Goal: Find specific page/section: Find specific page/section

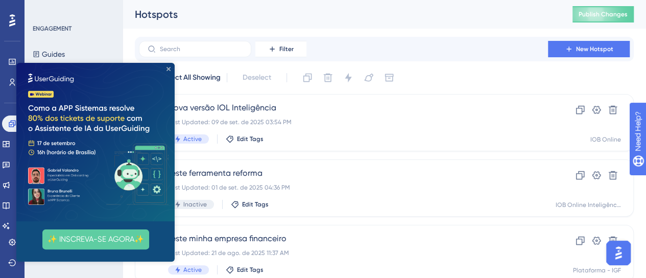
click at [168, 69] on icon "Close Preview" at bounding box center [168, 69] width 4 height 4
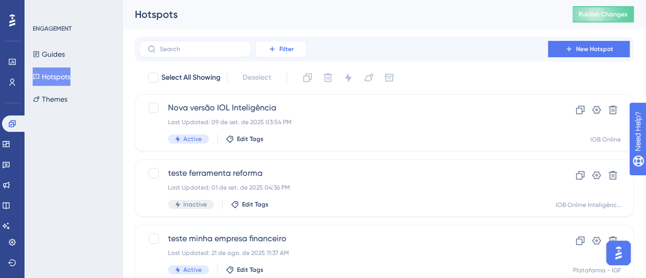
click at [287, 48] on span "Filter" at bounding box center [286, 49] width 14 height 8
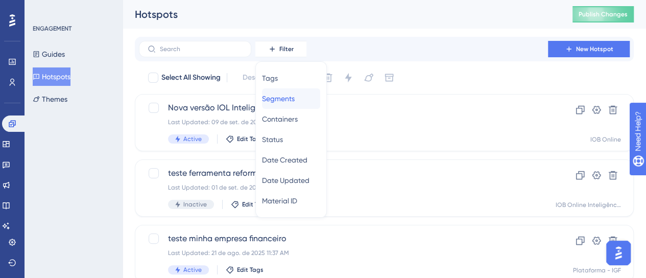
click at [287, 97] on span "Segments" at bounding box center [278, 98] width 33 height 12
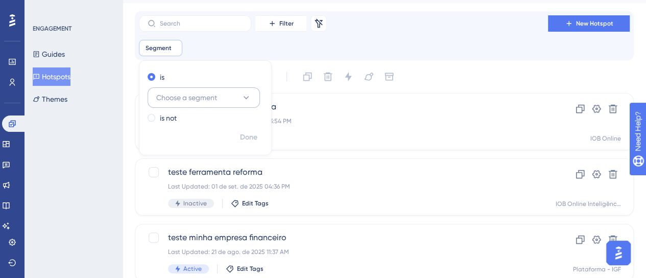
click at [234, 88] on button "Choose a segment" at bounding box center [203, 97] width 112 height 20
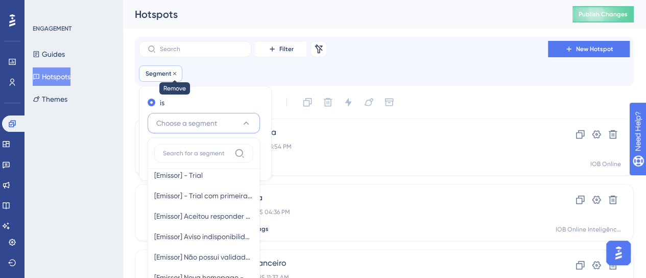
click at [175, 73] on icon at bounding box center [174, 73] width 6 height 6
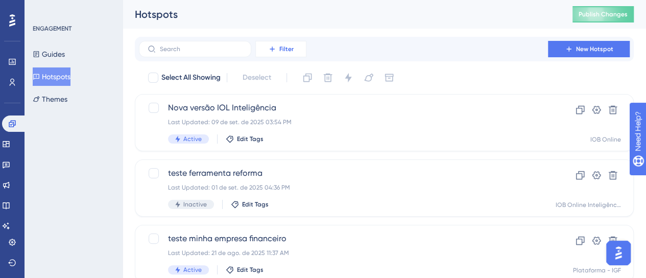
click at [281, 48] on span "Filter" at bounding box center [286, 49] width 14 height 8
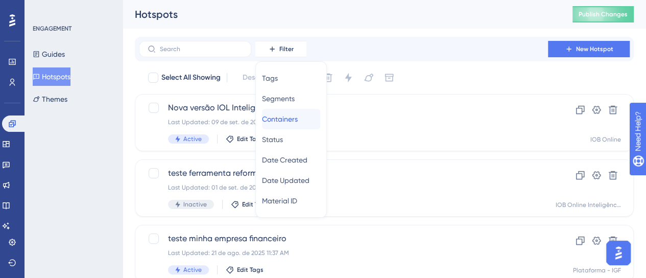
click at [296, 125] on div "Containers Containers" at bounding box center [291, 119] width 58 height 20
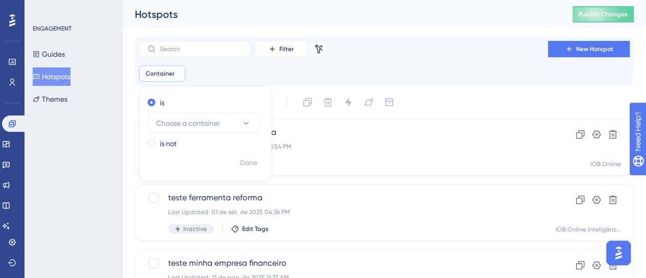
scroll to position [26, 0]
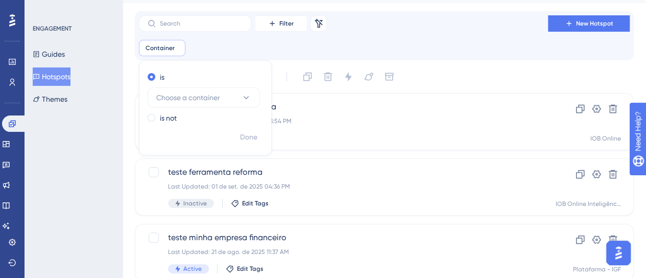
click at [220, 86] on div "is Choose a container" at bounding box center [202, 89] width 111 height 37
click at [219, 91] on span "Choose a container" at bounding box center [188, 97] width 64 height 12
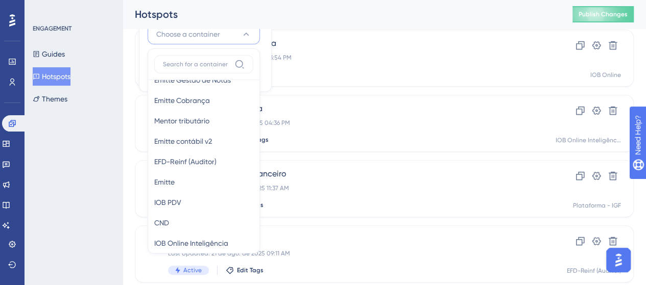
scroll to position [153, 0]
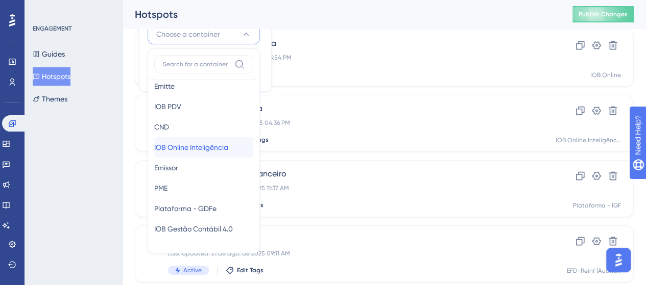
click at [212, 142] on span "IOB Online Inteligência" at bounding box center [191, 147] width 74 height 12
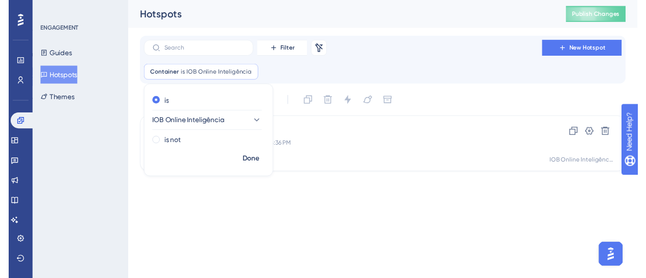
scroll to position [0, 0]
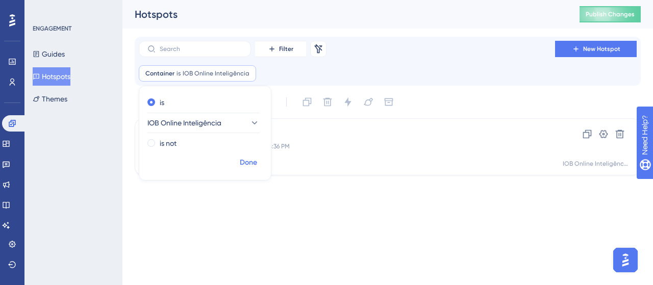
click at [252, 160] on span "Done" at bounding box center [248, 163] width 17 height 12
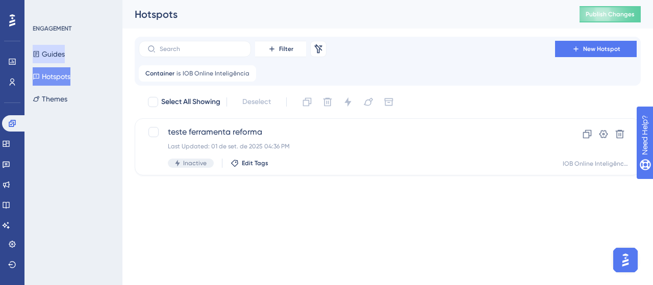
click at [65, 45] on button "Guides" at bounding box center [49, 54] width 32 height 18
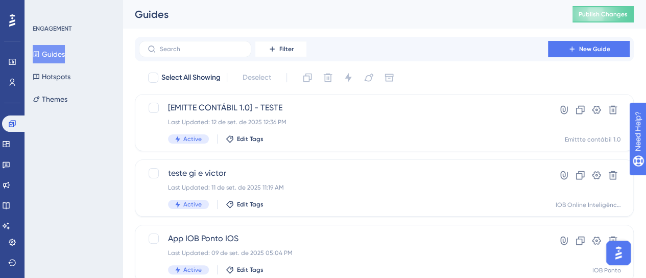
scroll to position [1714, 0]
click at [285, 53] on button "Filter" at bounding box center [280, 49] width 51 height 16
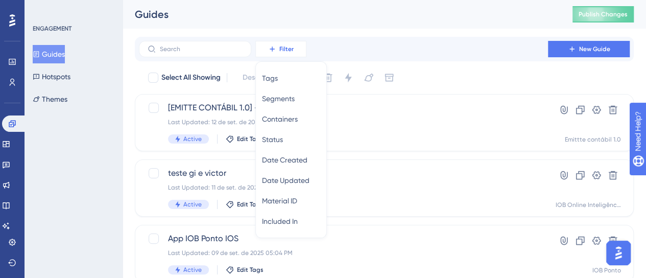
scroll to position [10, 0]
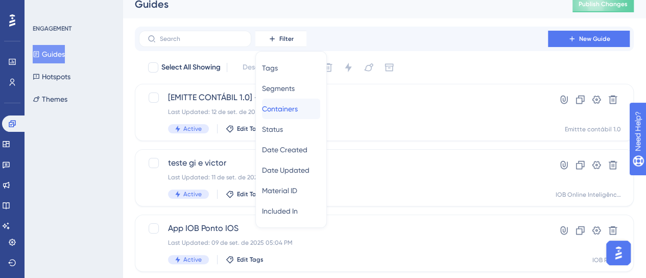
click at [300, 116] on div "Containers Containers" at bounding box center [291, 108] width 58 height 20
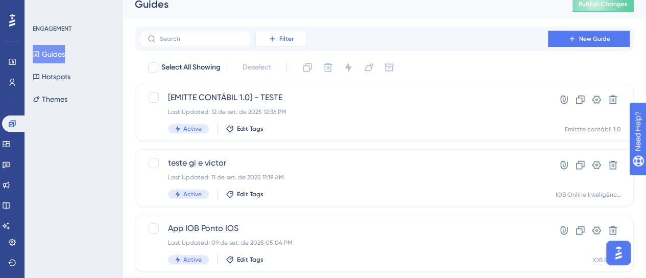
click at [302, 31] on button "Filter" at bounding box center [280, 39] width 51 height 16
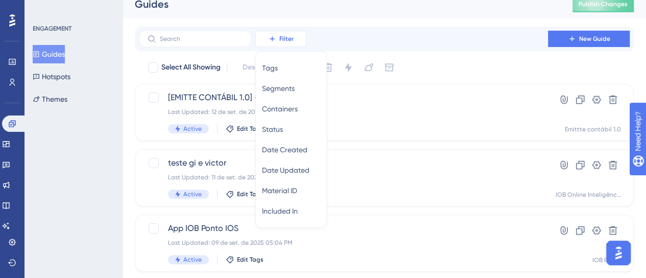
click at [300, 38] on button "Filter" at bounding box center [280, 39] width 51 height 16
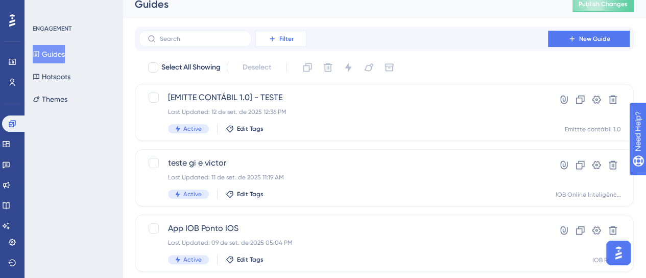
click at [300, 38] on button "Filter" at bounding box center [280, 39] width 51 height 16
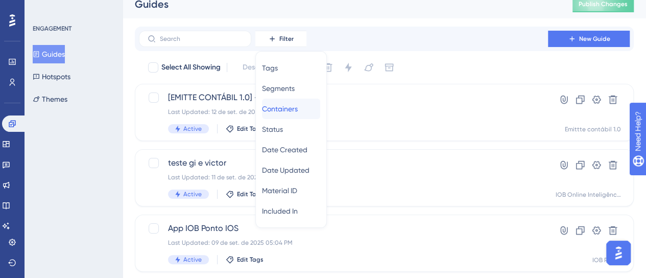
click at [292, 108] on span "Containers" at bounding box center [280, 109] width 36 height 12
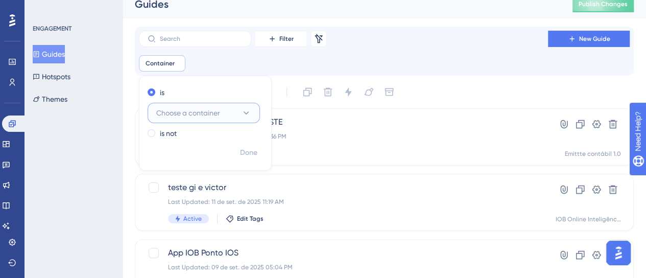
scroll to position [15, 0]
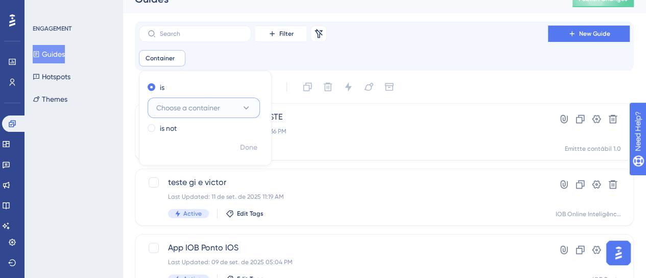
click at [209, 115] on button "Choose a container" at bounding box center [203, 107] width 112 height 20
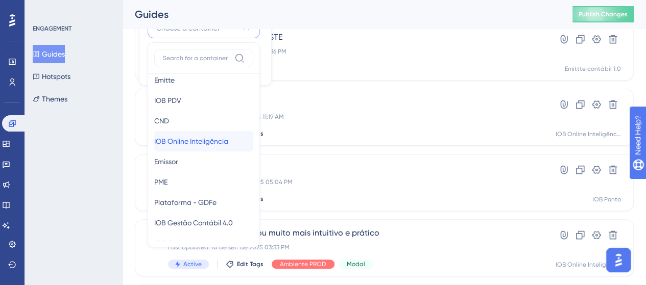
click at [212, 136] on span "IOB Online Inteligência" at bounding box center [191, 141] width 74 height 12
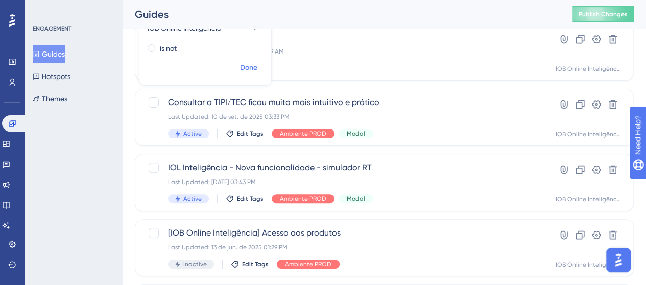
click at [250, 67] on span "Done" at bounding box center [248, 68] width 17 height 12
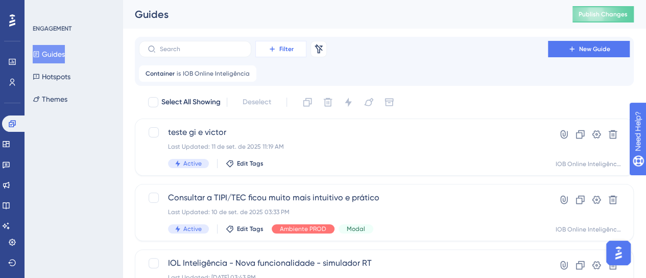
click at [294, 42] on button "Filter" at bounding box center [280, 49] width 51 height 16
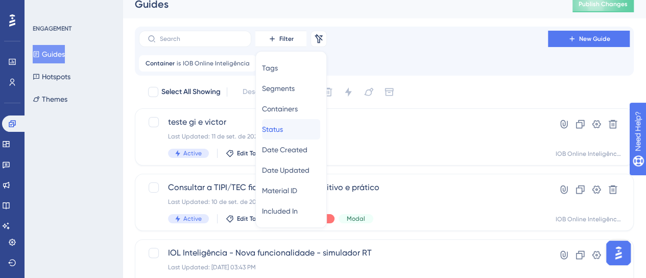
click at [283, 134] on span "Status" at bounding box center [272, 129] width 21 height 12
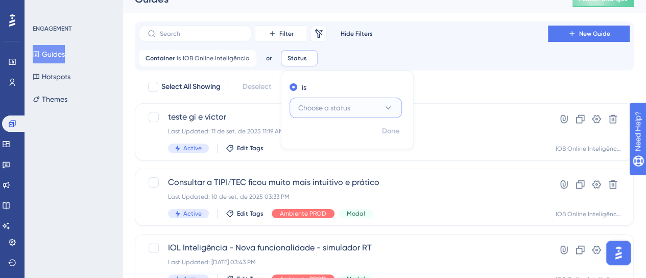
click at [316, 109] on span "Choose a status" at bounding box center [324, 108] width 52 height 12
click at [315, 145] on div "Active Active" at bounding box center [345, 139] width 99 height 20
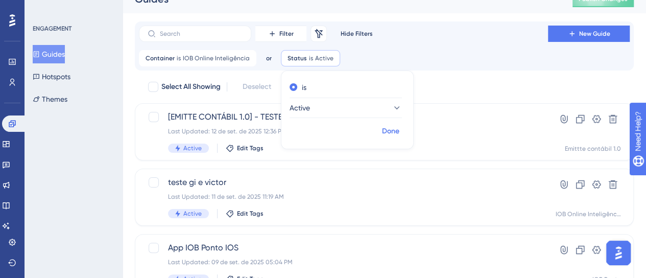
click at [376, 126] on button "Done" at bounding box center [390, 131] width 29 height 18
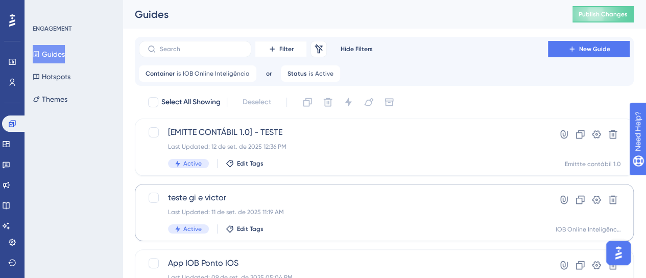
scroll to position [1714, 0]
click at [439, 51] on div "Filter Remove Filters Hide Filters New Guide" at bounding box center [384, 49] width 490 height 16
click at [329, 70] on icon at bounding box center [332, 73] width 6 height 6
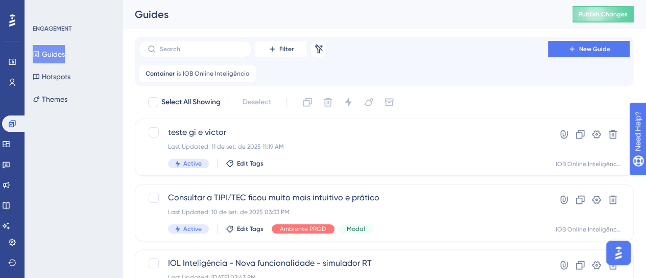
click at [298, 75] on div "Container is IOB Online Inteligência IOB Online Inteligência Remove" at bounding box center [384, 73] width 490 height 16
click at [279, 44] on button "Filter" at bounding box center [280, 49] width 51 height 16
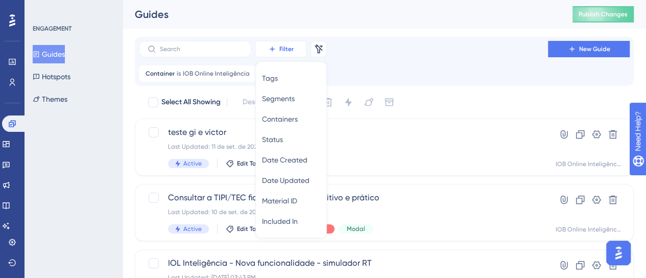
scroll to position [10, 0]
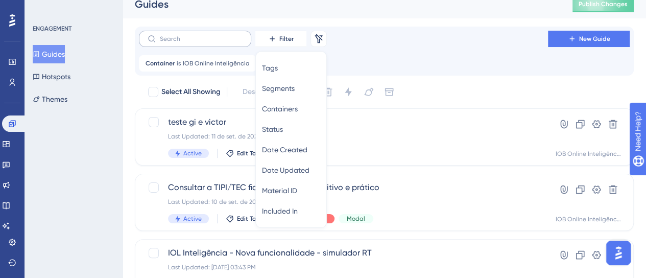
click at [201, 44] on label at bounding box center [195, 39] width 112 height 16
click at [201, 42] on input "text" at bounding box center [201, 38] width 83 height 7
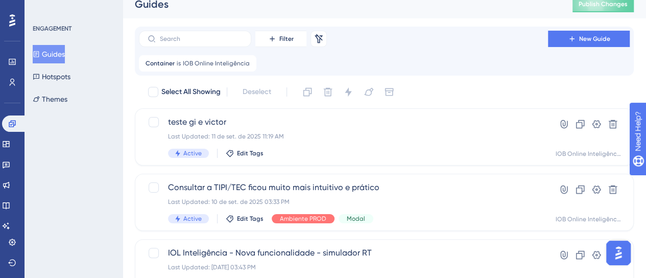
click at [432, 36] on div "Filter Remove Filters New Guide" at bounding box center [384, 39] width 490 height 16
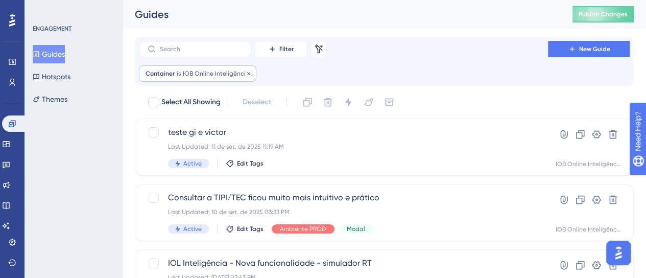
click at [179, 78] on div "Container is IOB Online Inteligência IOB Online Inteligência Remove" at bounding box center [197, 73] width 117 height 16
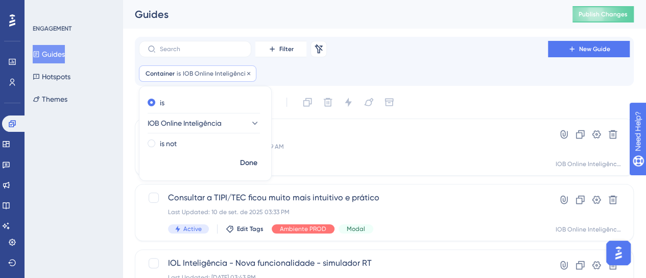
scroll to position [13, 0]
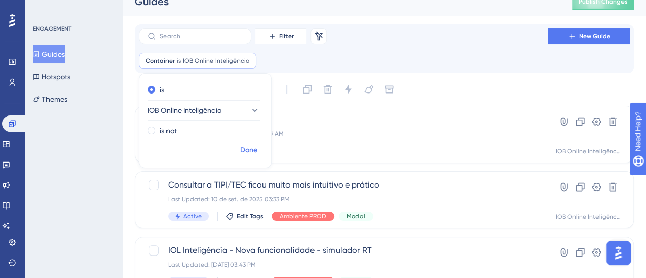
click at [250, 151] on span "Done" at bounding box center [248, 150] width 17 height 12
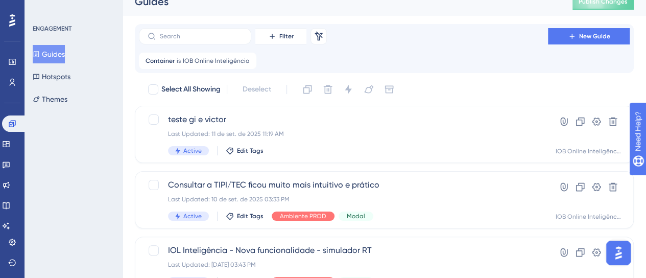
click at [281, 57] on div "Container is IOB Online Inteligência IOB Online Inteligência Remove" at bounding box center [384, 61] width 490 height 16
click at [285, 24] on div "Filter Remove Filters New Guide Container is IOB Online Inteligência IOB Online…" at bounding box center [384, 48] width 499 height 49
click at [285, 32] on span "Filter" at bounding box center [286, 36] width 14 height 8
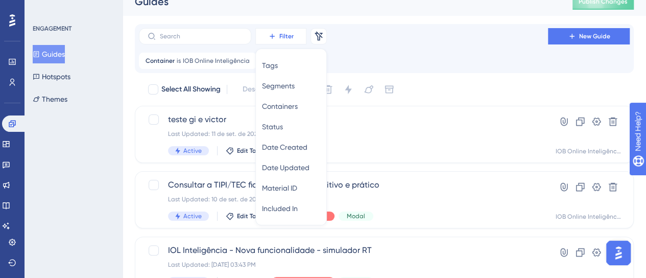
scroll to position [10, 0]
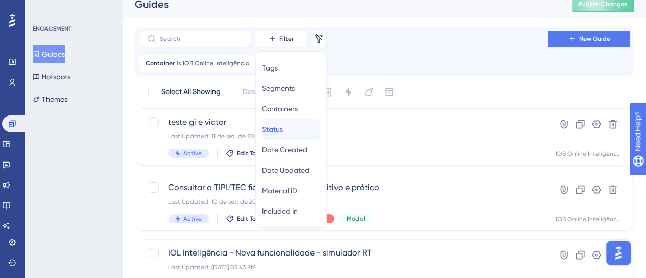
click at [283, 126] on span "Status" at bounding box center [272, 129] width 21 height 12
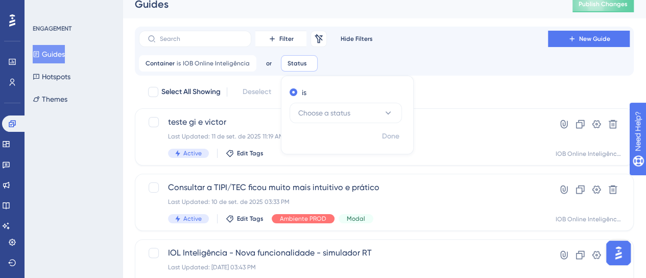
scroll to position [15, 0]
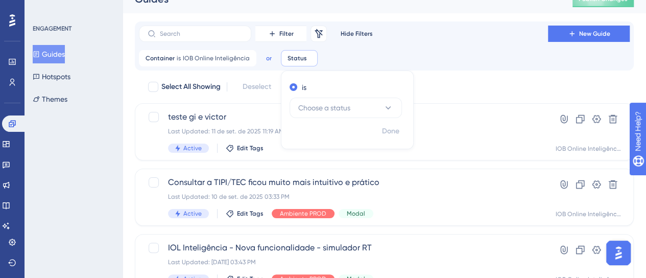
click at [268, 60] on button "or" at bounding box center [268, 58] width 16 height 16
click at [267, 109] on button "or or" at bounding box center [281, 107] width 28 height 20
click at [267, 61] on button "or" at bounding box center [268, 58] width 16 height 16
click at [267, 86] on button "and and" at bounding box center [281, 87] width 28 height 20
click at [316, 108] on span "Choose a status" at bounding box center [324, 108] width 52 height 12
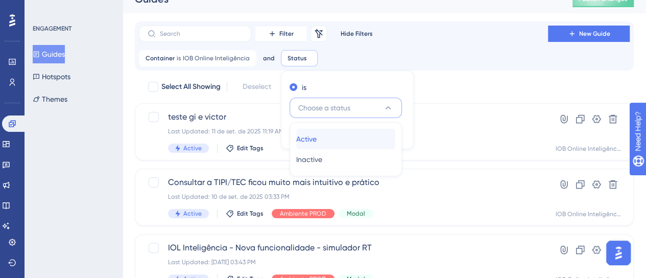
click at [321, 140] on div "Active Active" at bounding box center [345, 139] width 99 height 20
click at [386, 128] on span "Done" at bounding box center [390, 131] width 17 height 12
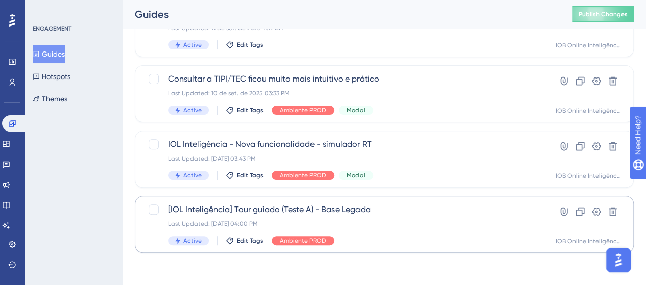
scroll to position [118, 0]
click at [69, 162] on div "ENGAGEMENT Guides Hotspots Themes" at bounding box center [73, 142] width 98 height 285
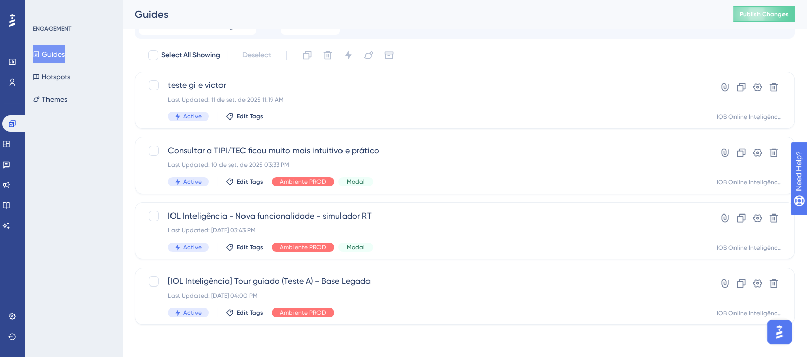
scroll to position [1634, 0]
click at [90, 210] on div "ENGAGEMENT Guides Hotspots Themes" at bounding box center [73, 178] width 98 height 357
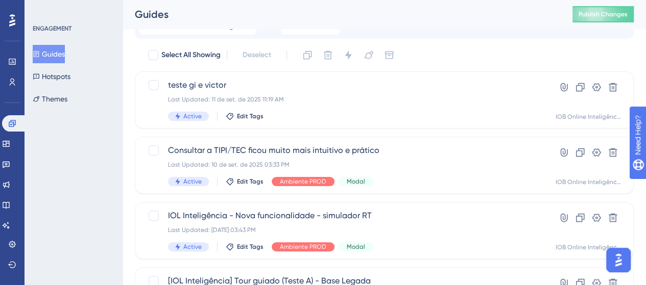
scroll to position [1706, 0]
click at [90, 164] on div "ENGAGEMENT Guides Hotspots Themes" at bounding box center [73, 142] width 98 height 285
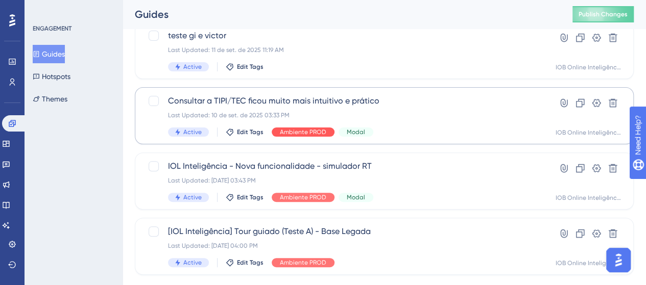
scroll to position [98, 0]
